Goal: Task Accomplishment & Management: Manage account settings

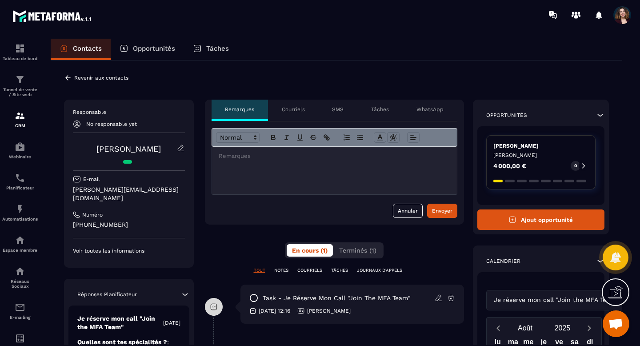
click at [299, 108] on p "Courriels" at bounding box center [293, 109] width 23 height 7
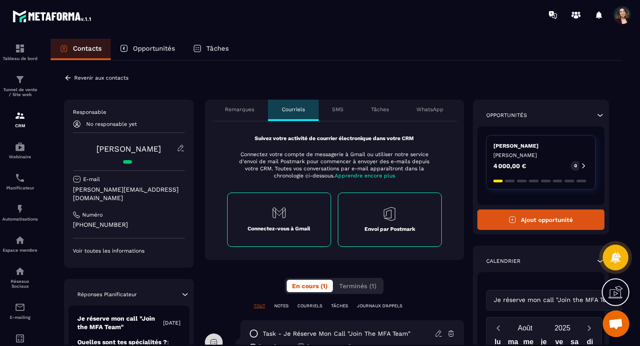
click at [257, 218] on div "Connectez-vous à Gmail" at bounding box center [279, 219] width 104 height 54
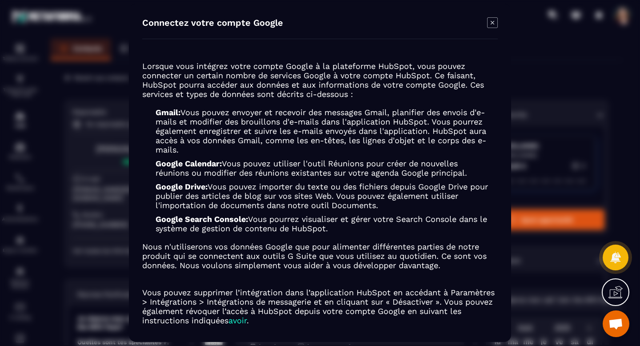
click at [491, 21] on icon "Modal window" at bounding box center [492, 22] width 11 height 11
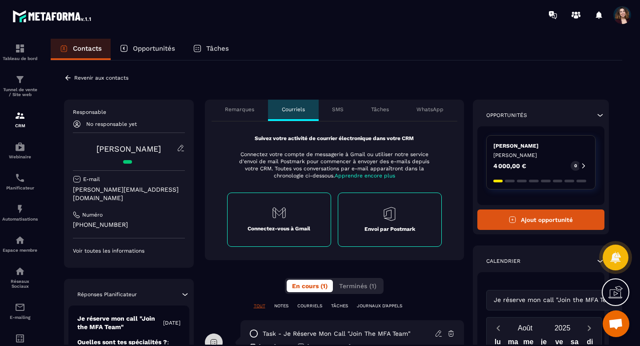
click at [107, 78] on p "Revenir aux contacts" at bounding box center [101, 78] width 54 height 6
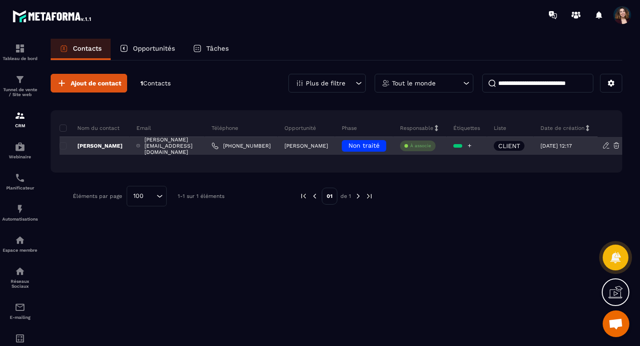
click at [462, 147] on div at bounding box center [457, 146] width 9 height 4
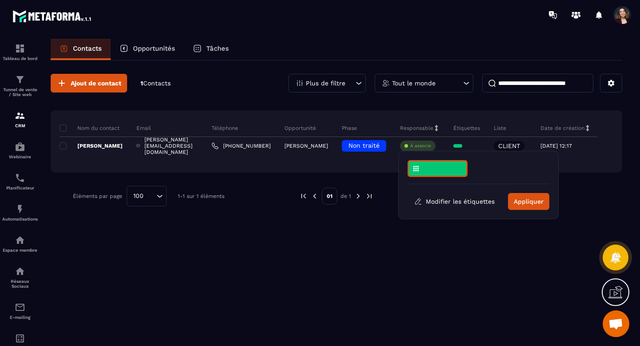
click at [434, 257] on div "Ajout de contact 1 Contacts Plus de filtre Tout le monde Nom du contact Email T…" at bounding box center [336, 202] width 571 height 284
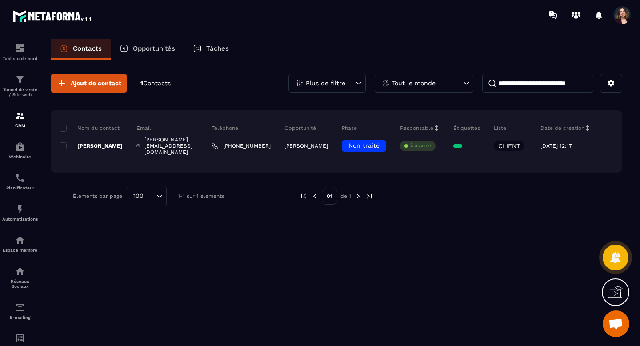
click at [612, 314] on span "Ouvrir le chat" at bounding box center [615, 323] width 27 height 27
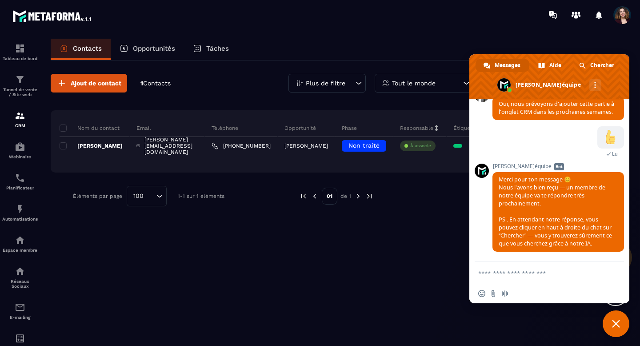
click at [569, 317] on div "Ajout de contact 1 Contacts Plus de filtre Tout le monde Nom du contact Email T…" at bounding box center [336, 202] width 571 height 284
click at [615, 320] on span "Fermer le chat" at bounding box center [616, 323] width 8 height 8
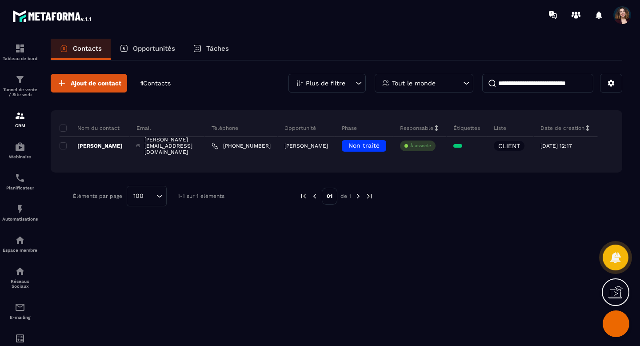
click at [615, 297] on icon at bounding box center [615, 293] width 14 height 9
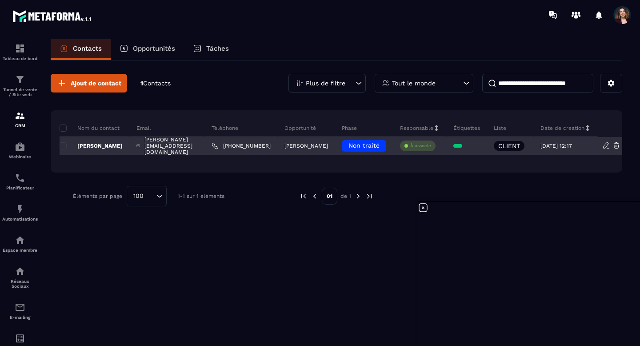
click at [431, 144] on p "À associe" at bounding box center [420, 146] width 21 height 6
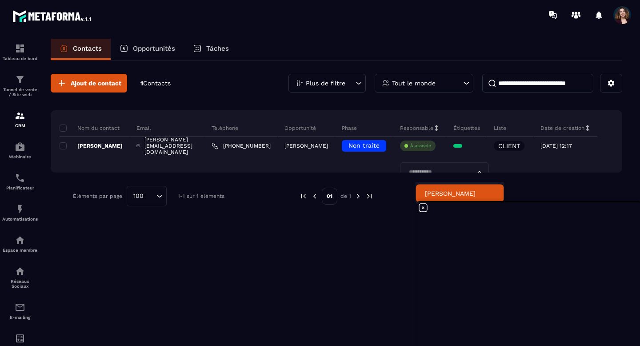
click at [441, 189] on p "[PERSON_NAME]" at bounding box center [460, 193] width 70 height 9
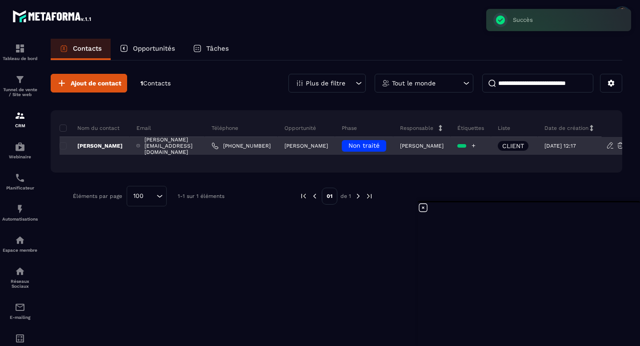
click at [466, 146] on div at bounding box center [461, 146] width 9 height 4
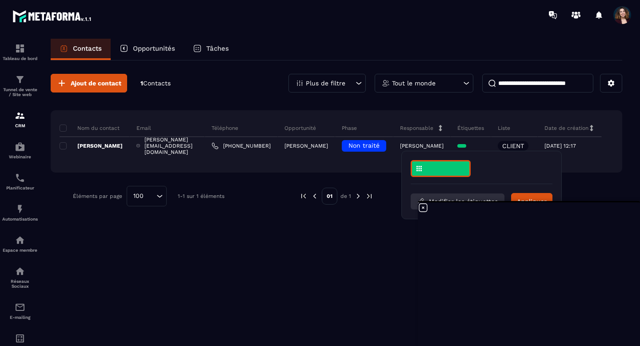
click at [466, 197] on button "Modifier les étiquettes" at bounding box center [457, 201] width 94 height 16
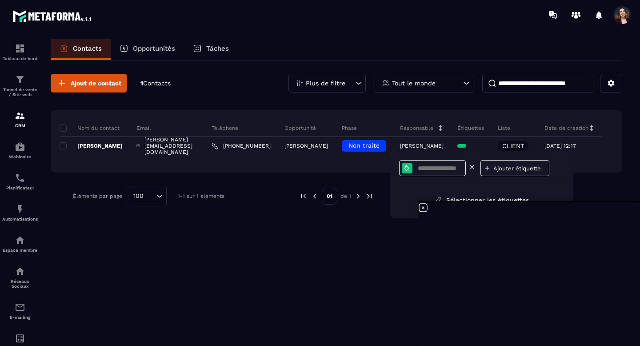
click at [448, 171] on input at bounding box center [440, 168] width 46 height 8
type input "***"
click at [491, 167] on div "Ajouter étiquette" at bounding box center [514, 168] width 69 height 16
click at [485, 168] on icon at bounding box center [487, 168] width 8 height 8
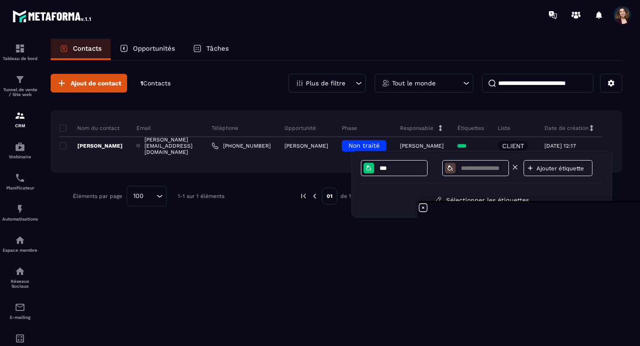
click at [485, 168] on input at bounding box center [483, 168] width 46 height 8
type input "***"
click at [366, 170] on icon at bounding box center [368, 167] width 7 height 7
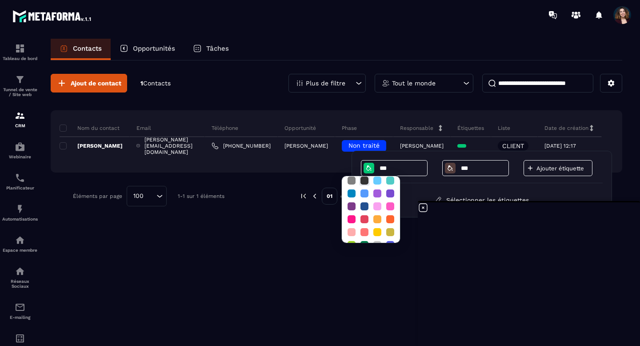
scroll to position [48, 0]
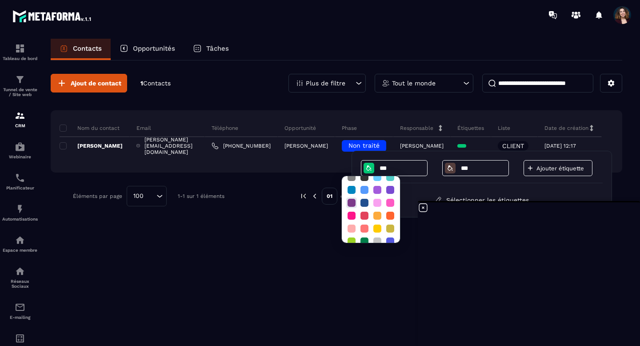
click at [351, 204] on div at bounding box center [351, 203] width 8 height 8
click at [450, 167] on icon at bounding box center [449, 167] width 5 height 5
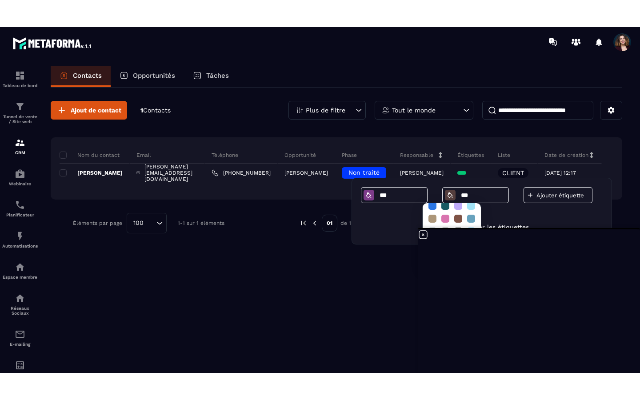
scroll to position [57, 0]
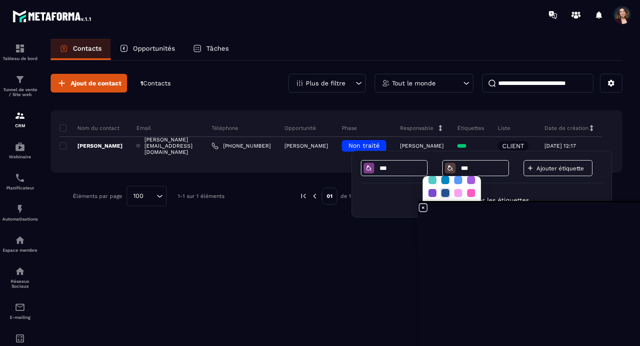
click at [445, 193] on div at bounding box center [445, 193] width 8 height 8
click at [377, 240] on div "Ajout de contact 1 Contacts Plus de filtre Tout le monde Nom du contact Email T…" at bounding box center [336, 202] width 571 height 284
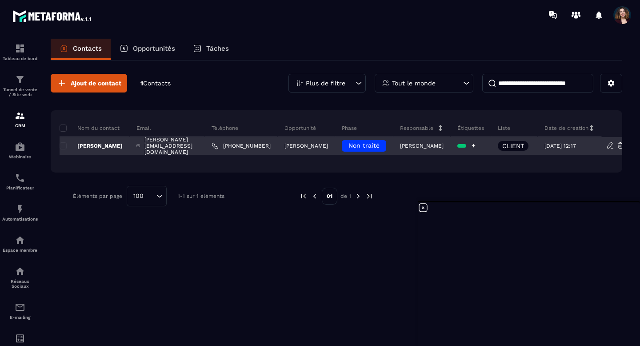
click at [466, 146] on div at bounding box center [461, 146] width 9 height 4
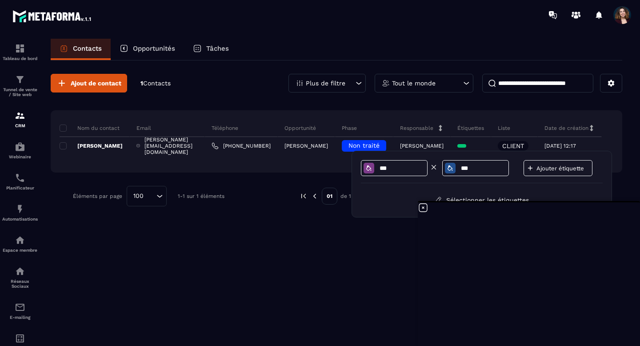
click at [367, 171] on icon at bounding box center [368, 167] width 7 height 7
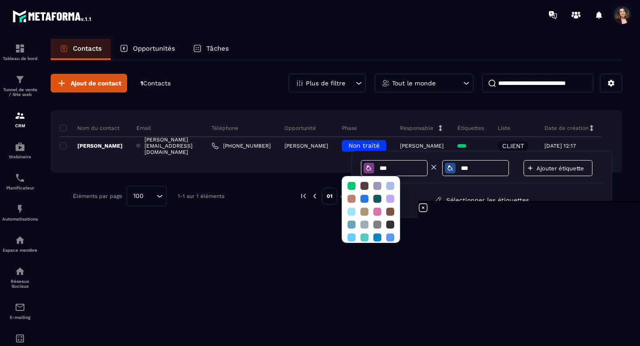
click at [392, 166] on input "***" at bounding box center [401, 168] width 46 height 8
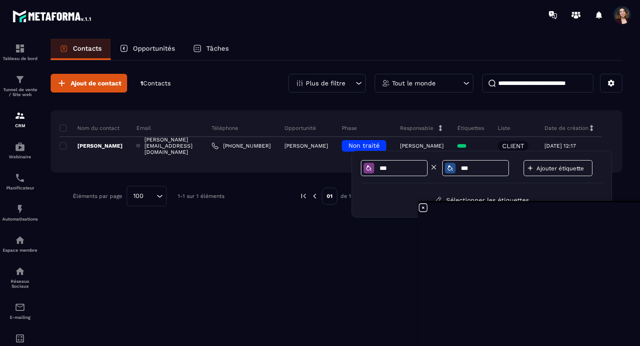
click at [394, 167] on input "***" at bounding box center [401, 168] width 46 height 8
click at [457, 197] on button "Sélectionner les étiquettes" at bounding box center [482, 200] width 108 height 16
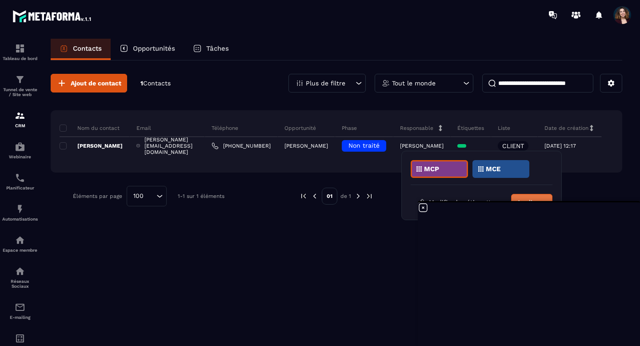
click at [543, 199] on button "Appliquer" at bounding box center [531, 202] width 41 height 17
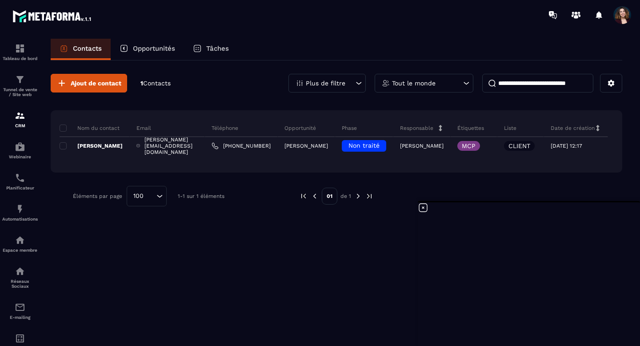
click at [392, 246] on div "Ajout de contact 1 Contacts Plus de filtre Tout le monde Nom du contact Email T…" at bounding box center [336, 202] width 571 height 284
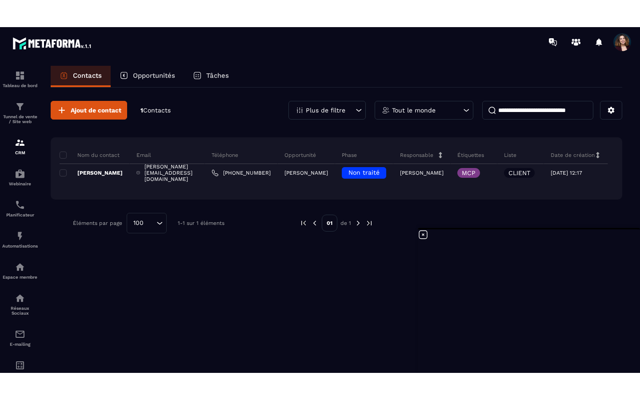
scroll to position [2630, 0]
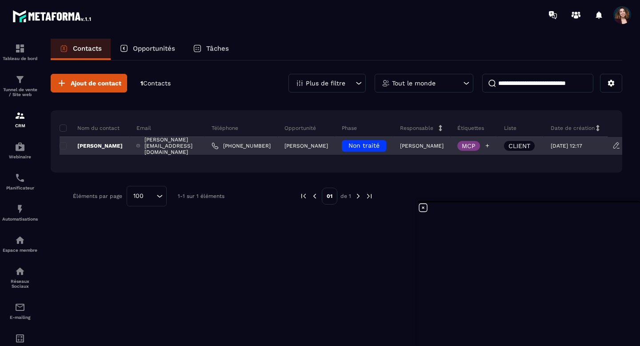
click at [475, 147] on p "MCP" at bounding box center [469, 146] width 14 height 6
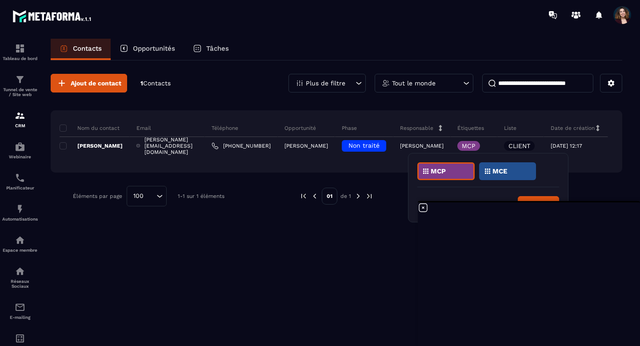
click at [451, 168] on div "MCP" at bounding box center [445, 171] width 57 height 18
click at [479, 168] on div "MCP" at bounding box center [507, 171] width 57 height 18
click at [451, 168] on div "MCP" at bounding box center [445, 171] width 57 height 18
click at [461, 199] on button "Modifier les étiquettes" at bounding box center [464, 204] width 94 height 16
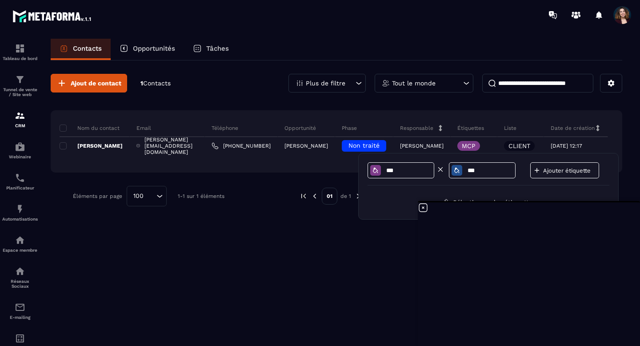
click at [386, 169] on input "***" at bounding box center [408, 171] width 46 height 8
type input "*********"
click at [468, 171] on input "***" at bounding box center [489, 171] width 46 height 8
click at [467, 170] on input "***" at bounding box center [489, 171] width 46 height 8
click at [473, 171] on input "*********" at bounding box center [489, 171] width 46 height 8
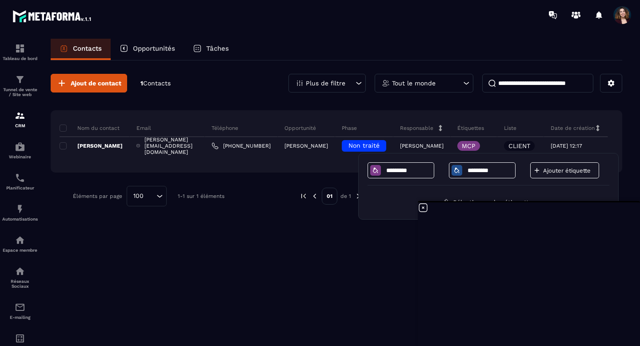
click at [621, 180] on div "Ajout de contact 1 Contacts Plus de filtre Tout le monde Nom du contact Email T…" at bounding box center [336, 139] width 571 height 159
type input "***"
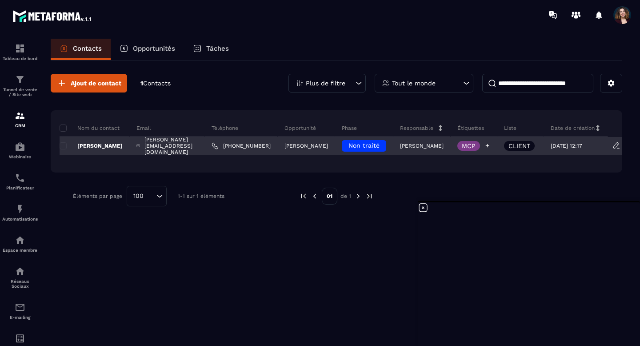
click at [475, 144] on p "MCP" at bounding box center [469, 146] width 14 height 6
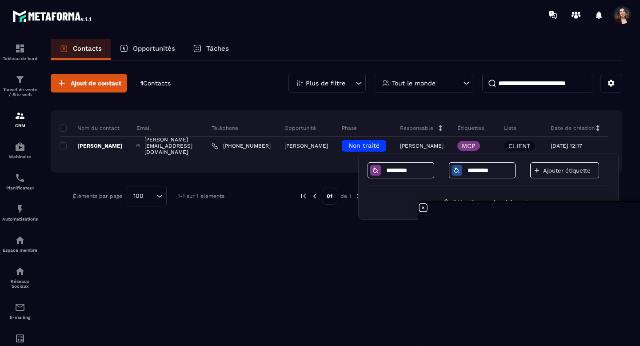
click at [504, 186] on div "********* ********* Ajouter étiquette Sélectionner les étiquettes" at bounding box center [488, 186] width 242 height 48
click at [422, 208] on icon at bounding box center [423, 207] width 11 height 11
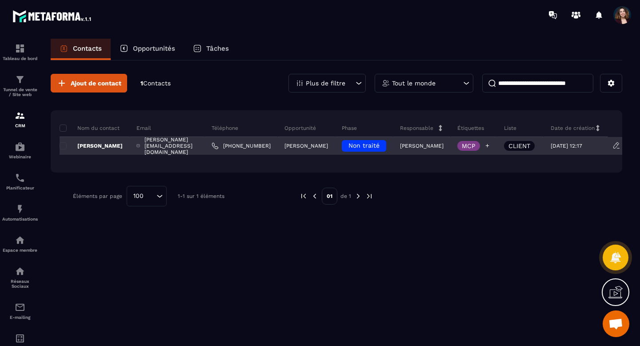
click at [475, 148] on p "MCP" at bounding box center [469, 146] width 14 height 6
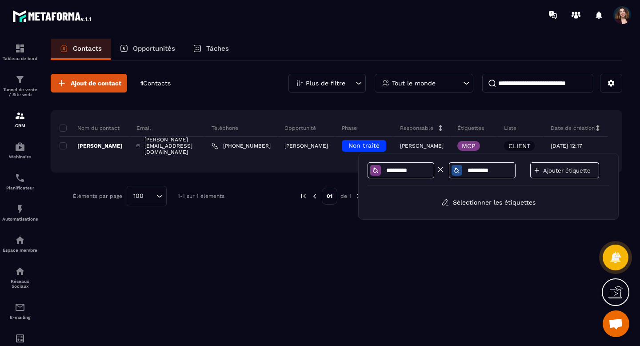
click at [427, 167] on input "*********" at bounding box center [408, 171] width 46 height 8
click at [470, 200] on button "Sélectionner les étiquettes" at bounding box center [488, 202] width 108 height 16
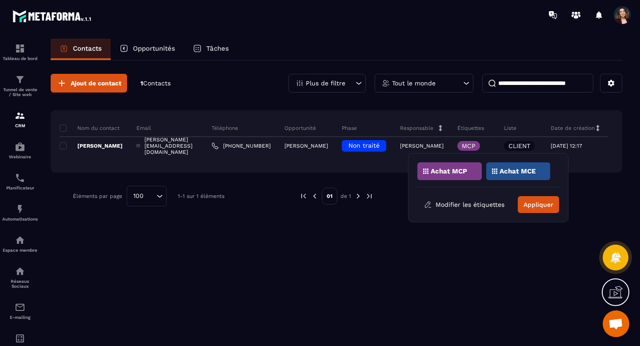
click at [448, 169] on p "Achat MCP" at bounding box center [448, 171] width 36 height 6
click at [527, 204] on button "Appliquer" at bounding box center [538, 204] width 41 height 17
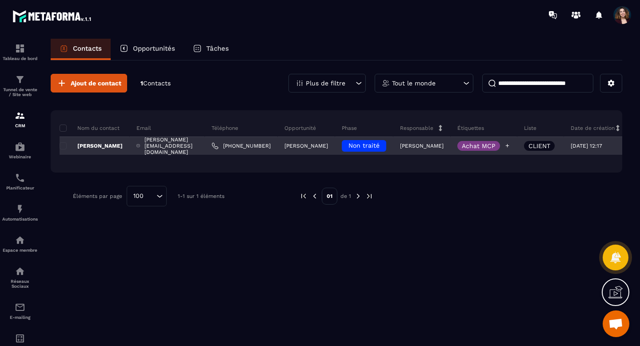
click at [495, 143] on p "Achat MCP" at bounding box center [479, 146] width 34 height 6
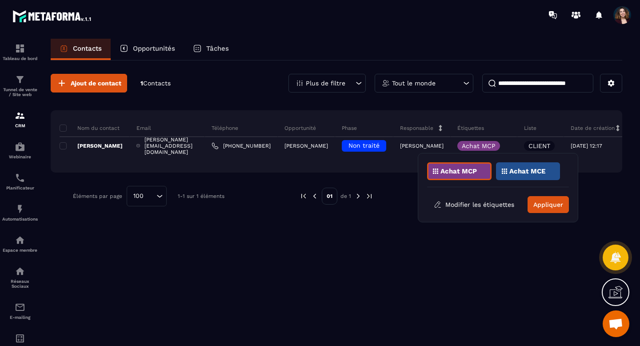
click at [464, 263] on div "Ajout de contact 1 Contacts Plus de filtre Tout le monde Nom du contact Email T…" at bounding box center [336, 202] width 571 height 284
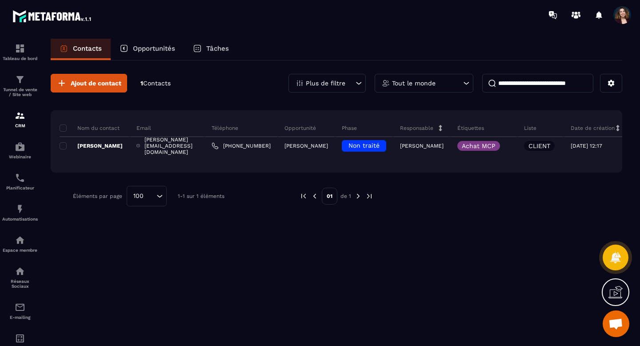
click at [615, 297] on icon at bounding box center [615, 292] width 14 height 14
click at [139, 50] on p "Opportunités" at bounding box center [154, 48] width 42 height 8
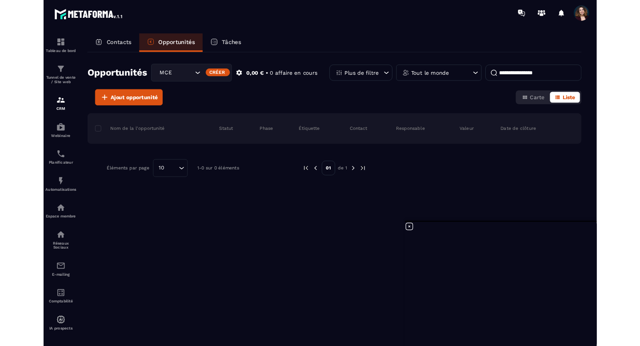
scroll to position [2630, 0]
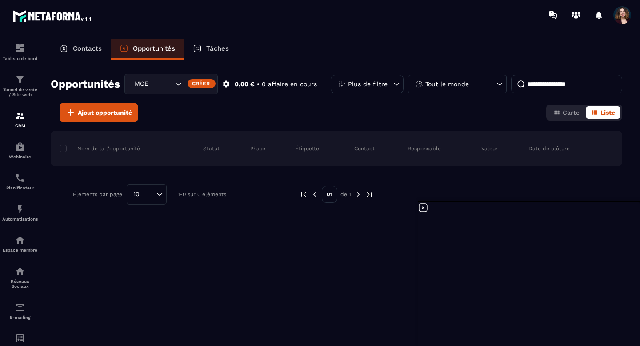
click at [92, 47] on p "Contacts" at bounding box center [87, 48] width 29 height 8
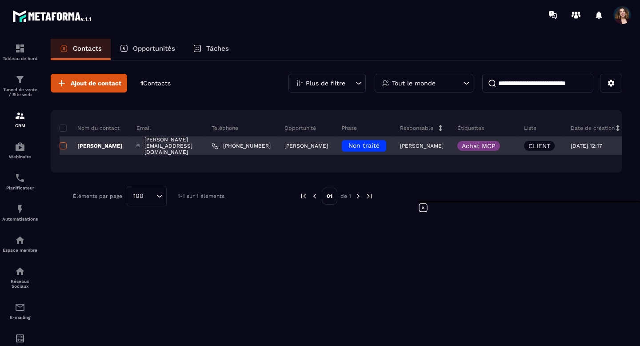
click at [65, 144] on span at bounding box center [63, 145] width 7 height 7
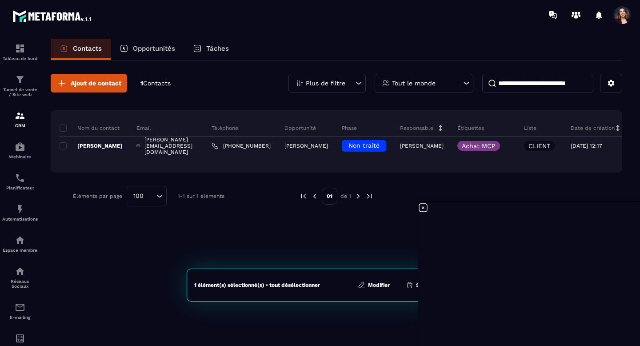
click at [371, 285] on button "Modifier" at bounding box center [373, 284] width 37 height 9
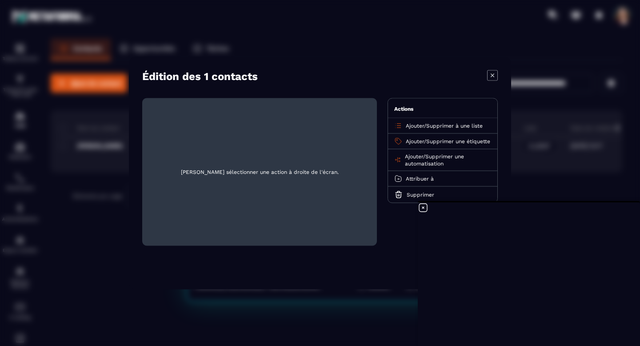
click at [489, 75] on icon "Modal window" at bounding box center [492, 75] width 11 height 11
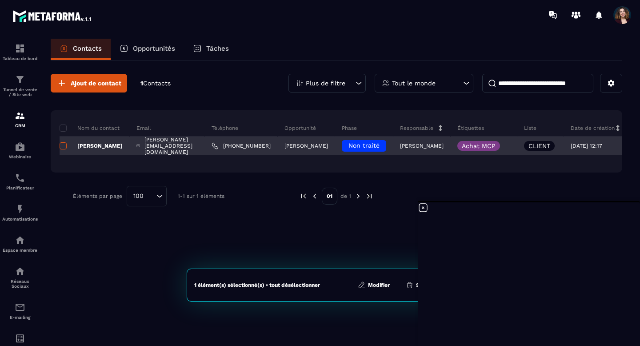
click at [62, 146] on span at bounding box center [63, 145] width 7 height 7
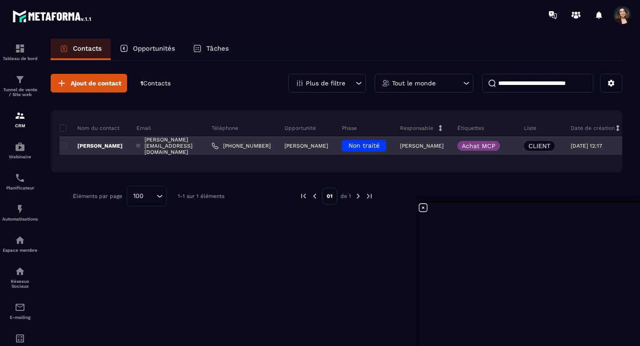
click at [328, 148] on p "[PERSON_NAME]" at bounding box center [306, 146] width 44 height 6
click at [112, 146] on p "[PERSON_NAME]" at bounding box center [91, 145] width 63 height 7
